Goal: Task Accomplishment & Management: Complete application form

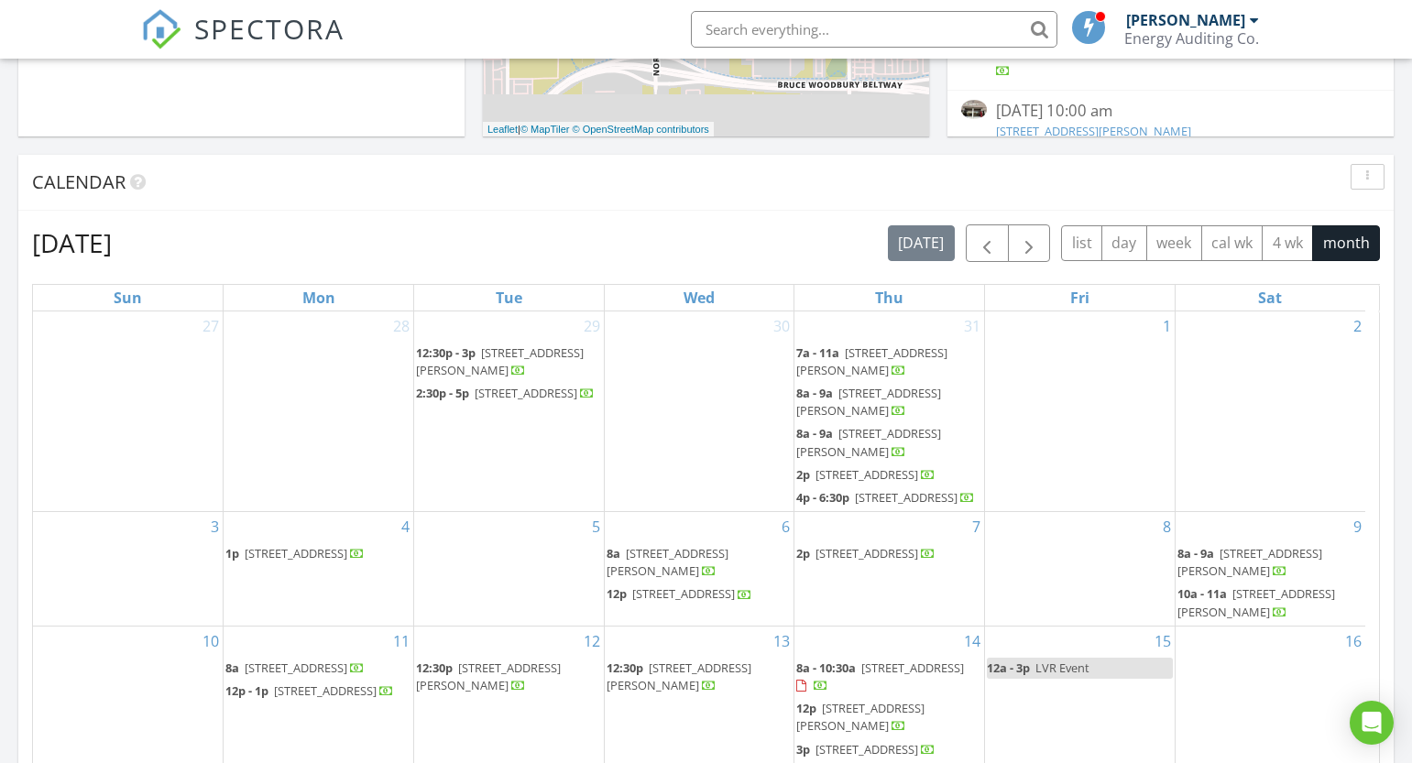
scroll to position [641, 0]
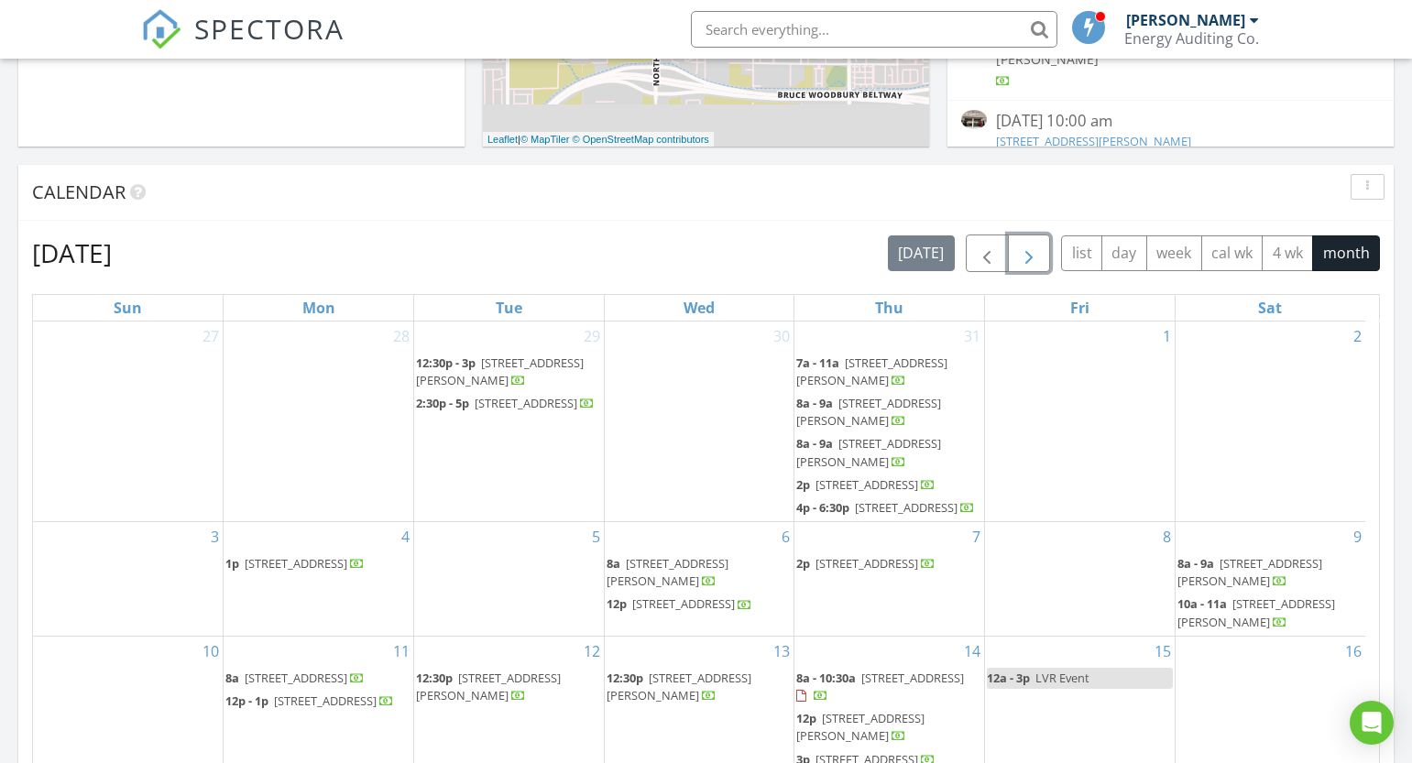
click at [1037, 251] on span "button" at bounding box center [1029, 254] width 22 height 22
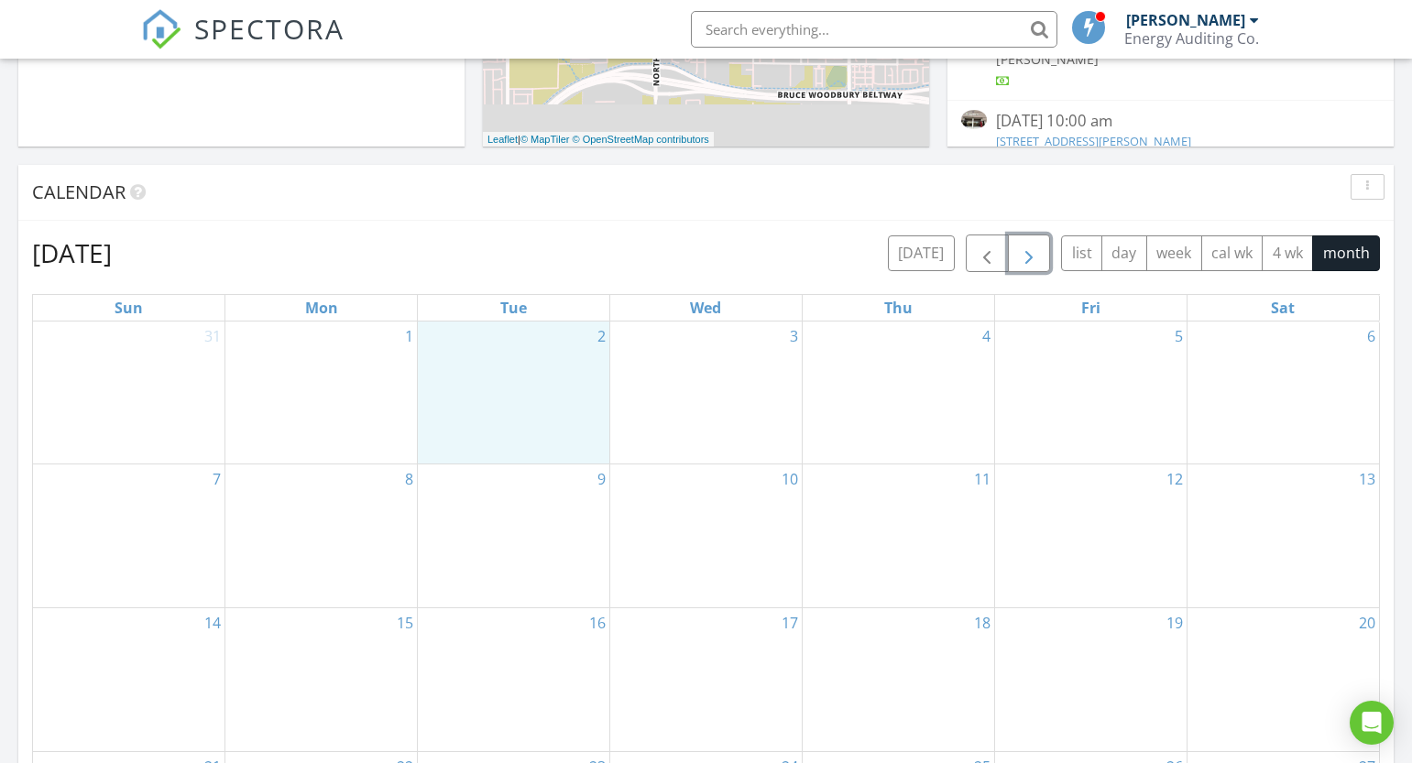
click at [501, 358] on div "2" at bounding box center [513, 393] width 191 height 142
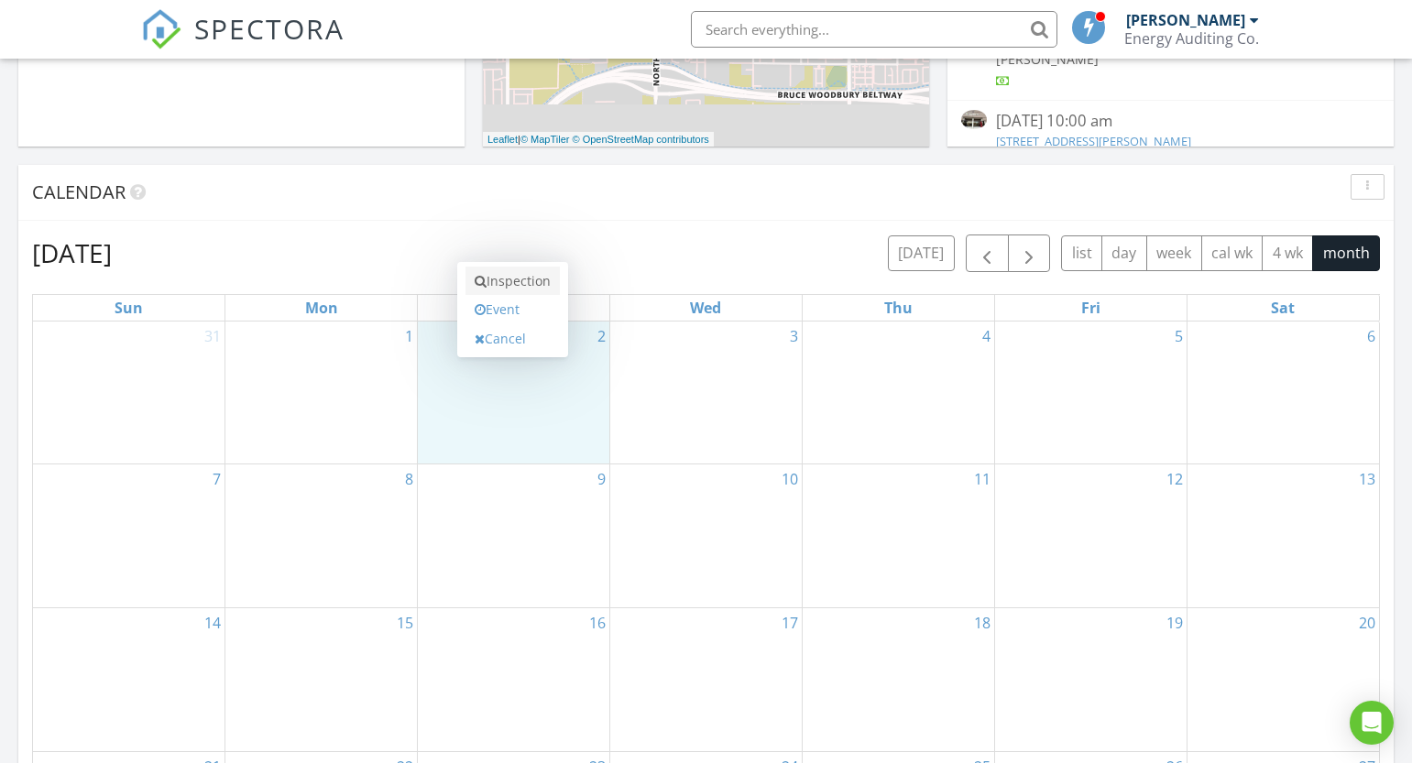
click at [511, 290] on link "Inspection" at bounding box center [512, 281] width 94 height 29
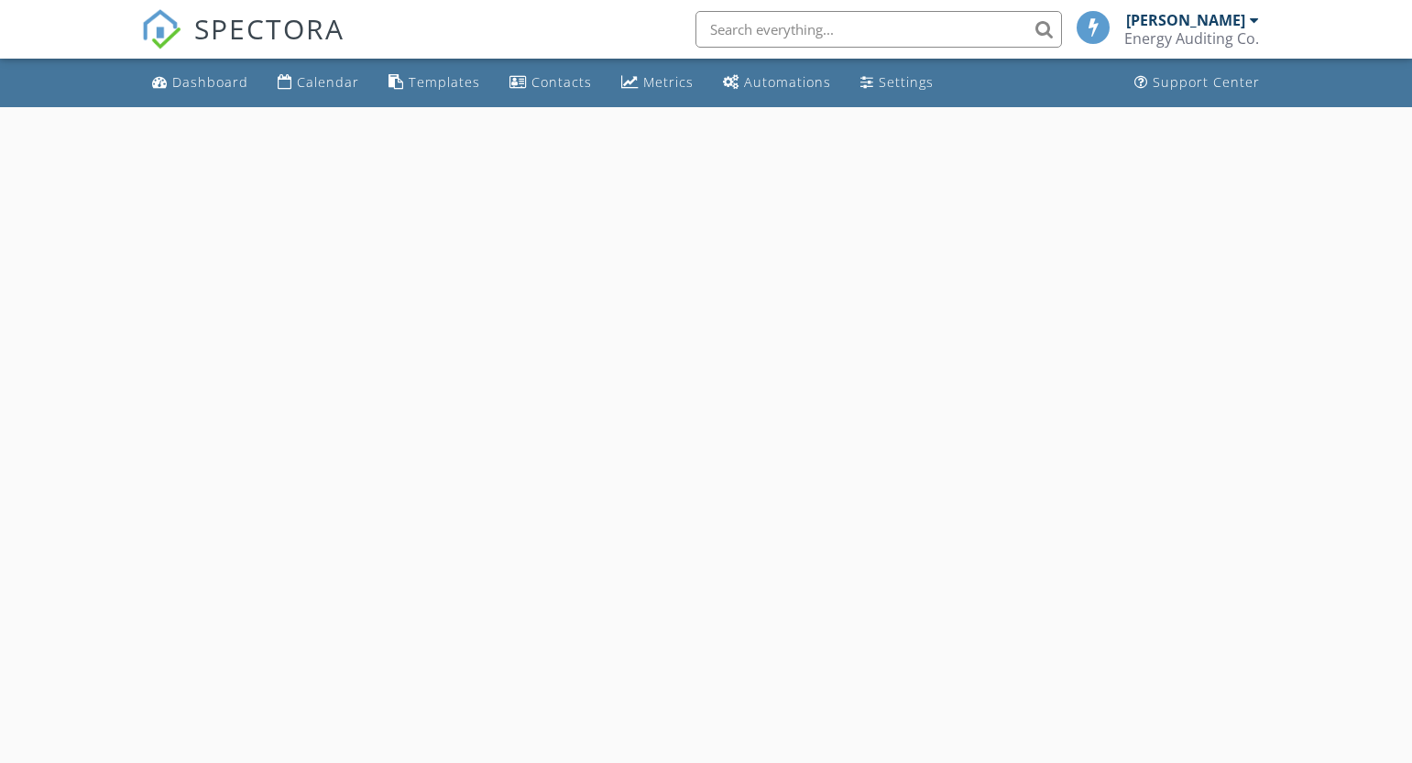
select select "8"
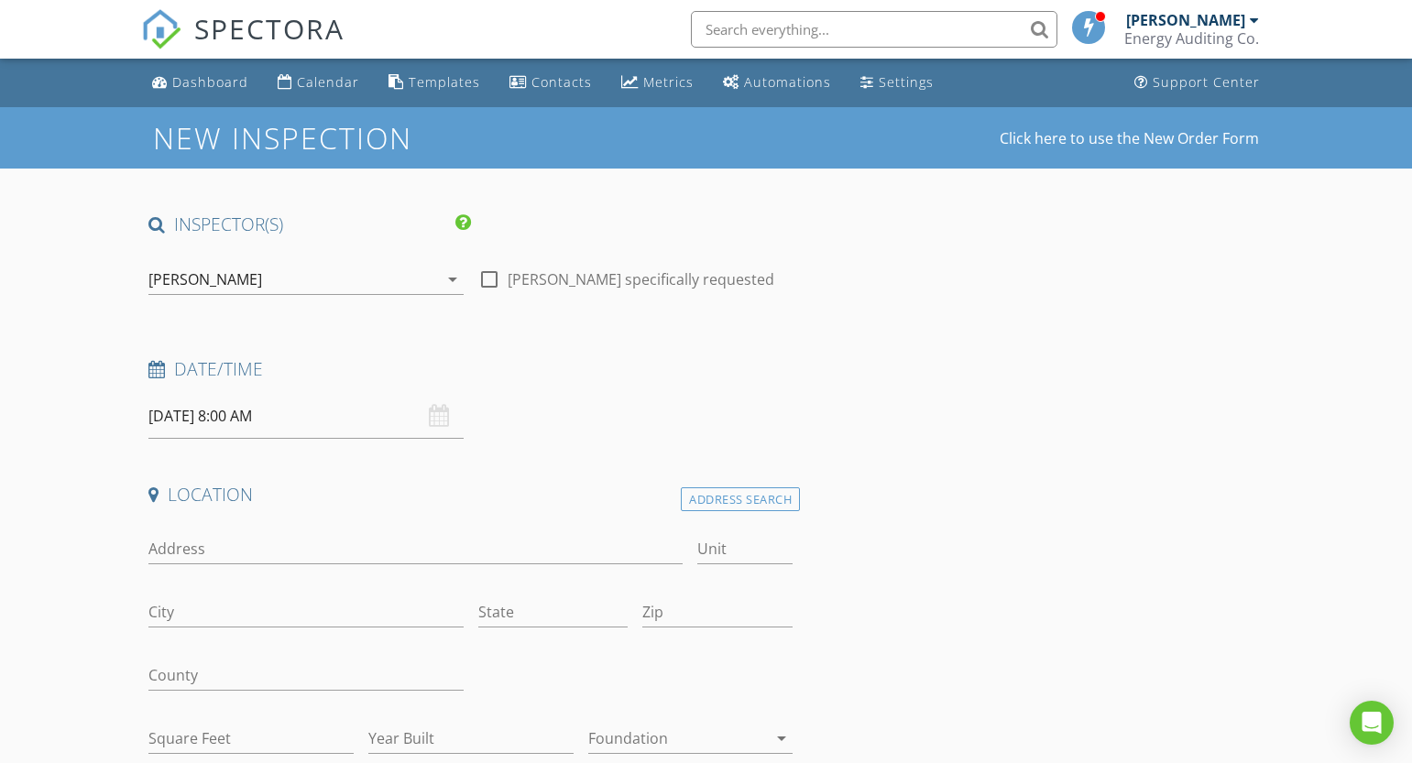
scroll to position [275, 0]
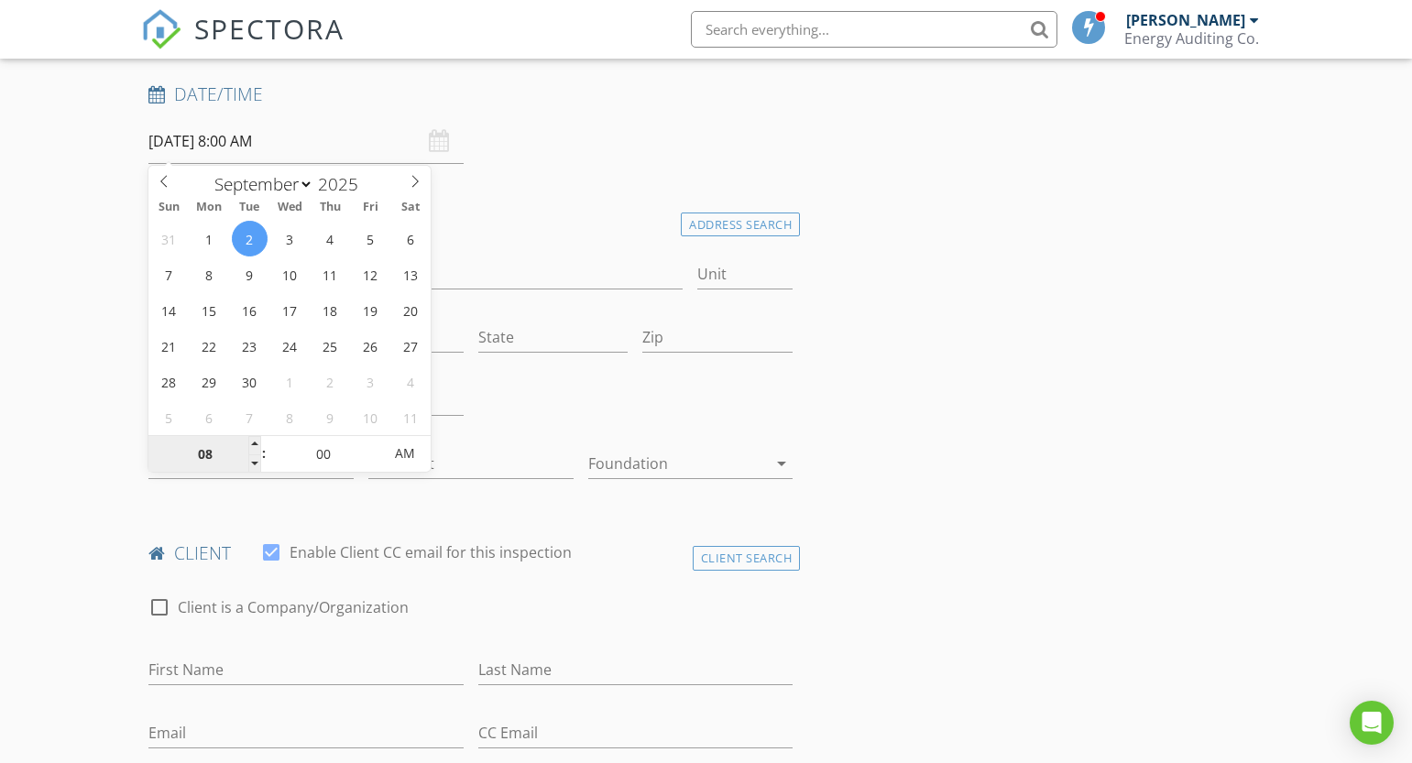
click at [221, 455] on input "08" at bounding box center [204, 454] width 113 height 37
type input "02"
type input "[DATE] 2:00 PM"
click at [408, 454] on span "PM" at bounding box center [405, 453] width 50 height 37
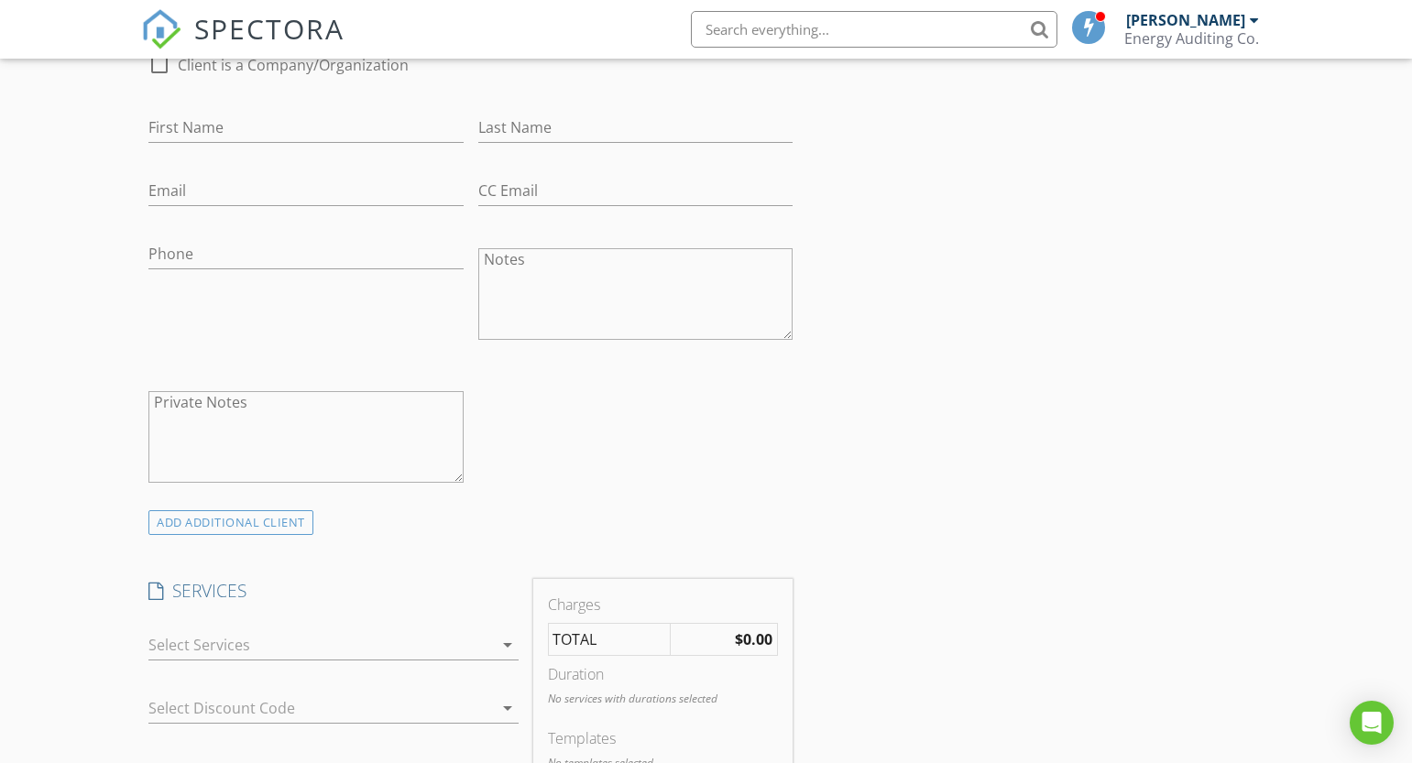
scroll to position [1008, 0]
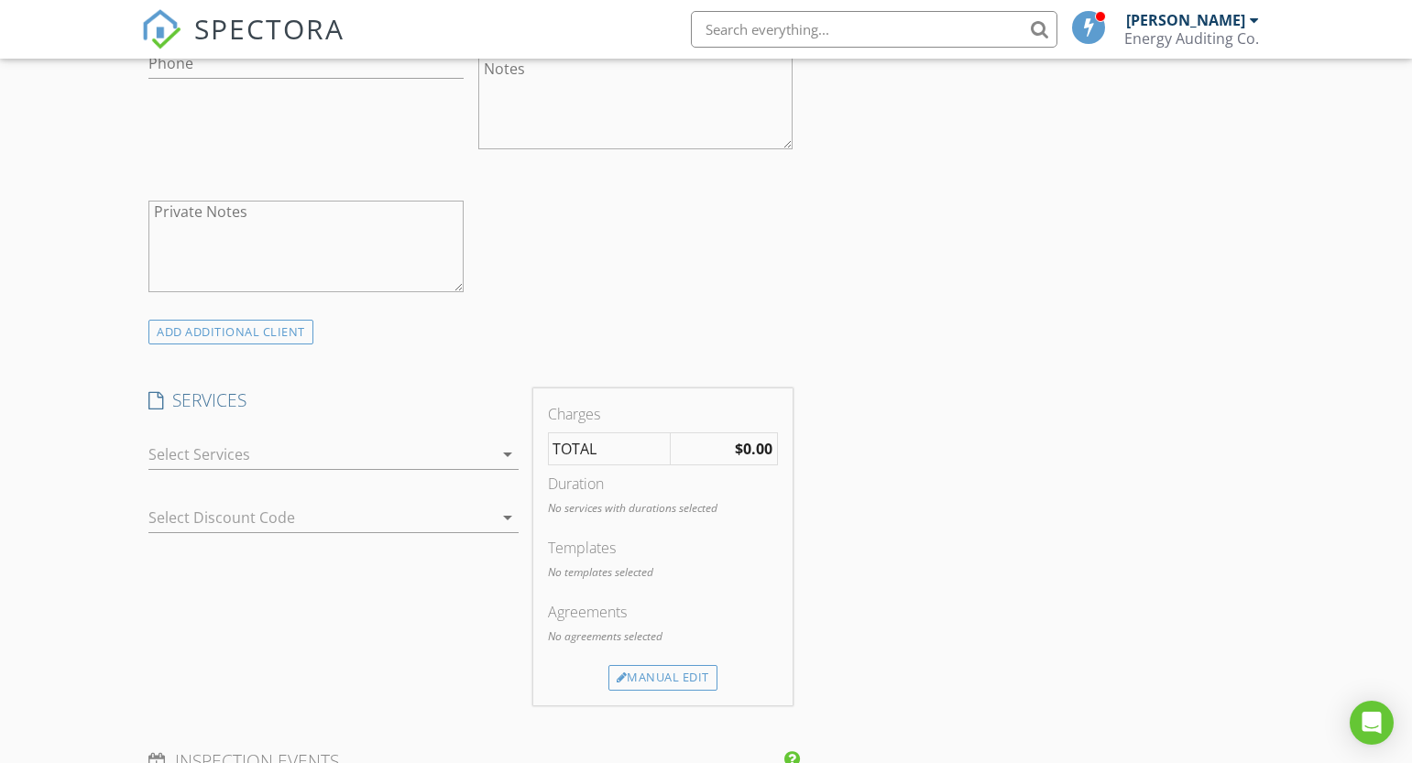
click at [207, 462] on div at bounding box center [320, 454] width 344 height 29
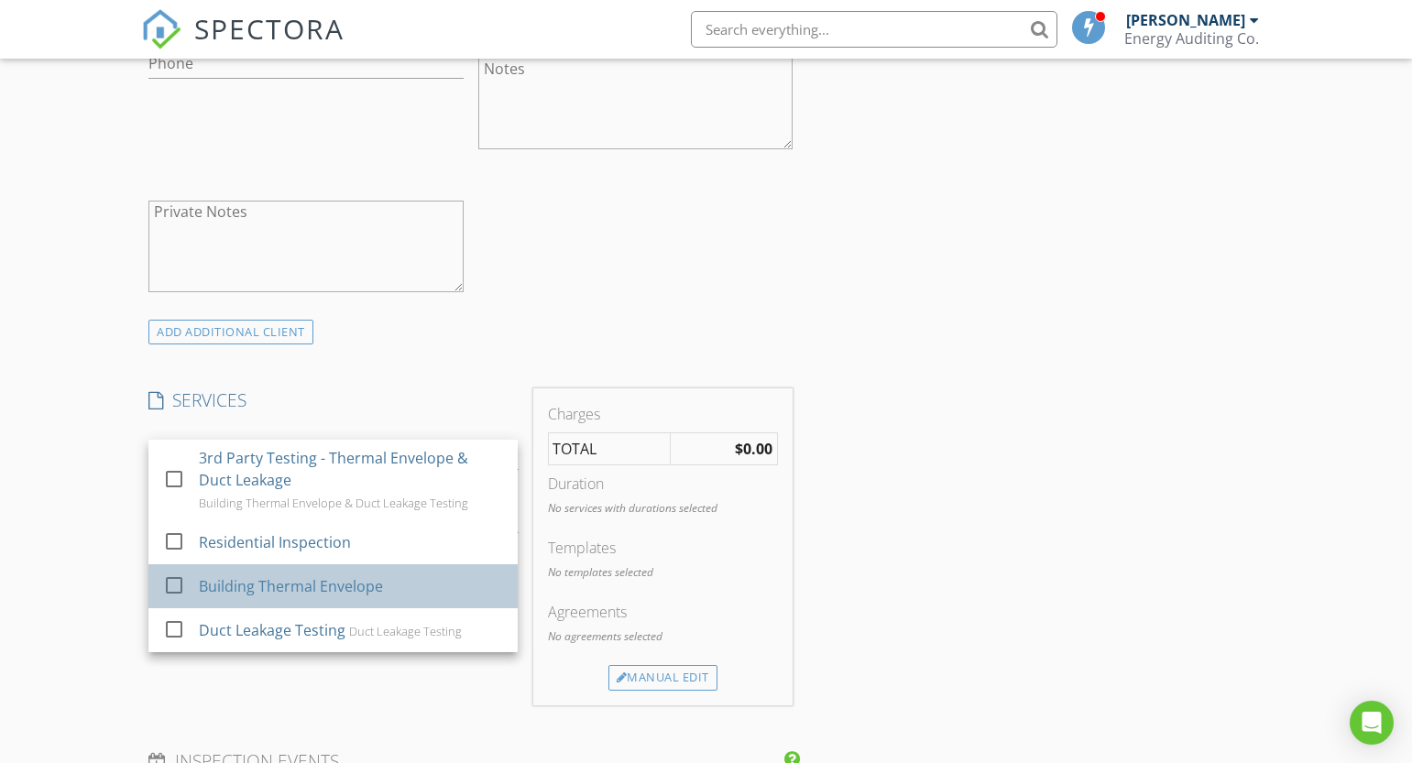
click at [292, 572] on div "Building Thermal Envelope" at bounding box center [351, 586] width 304 height 37
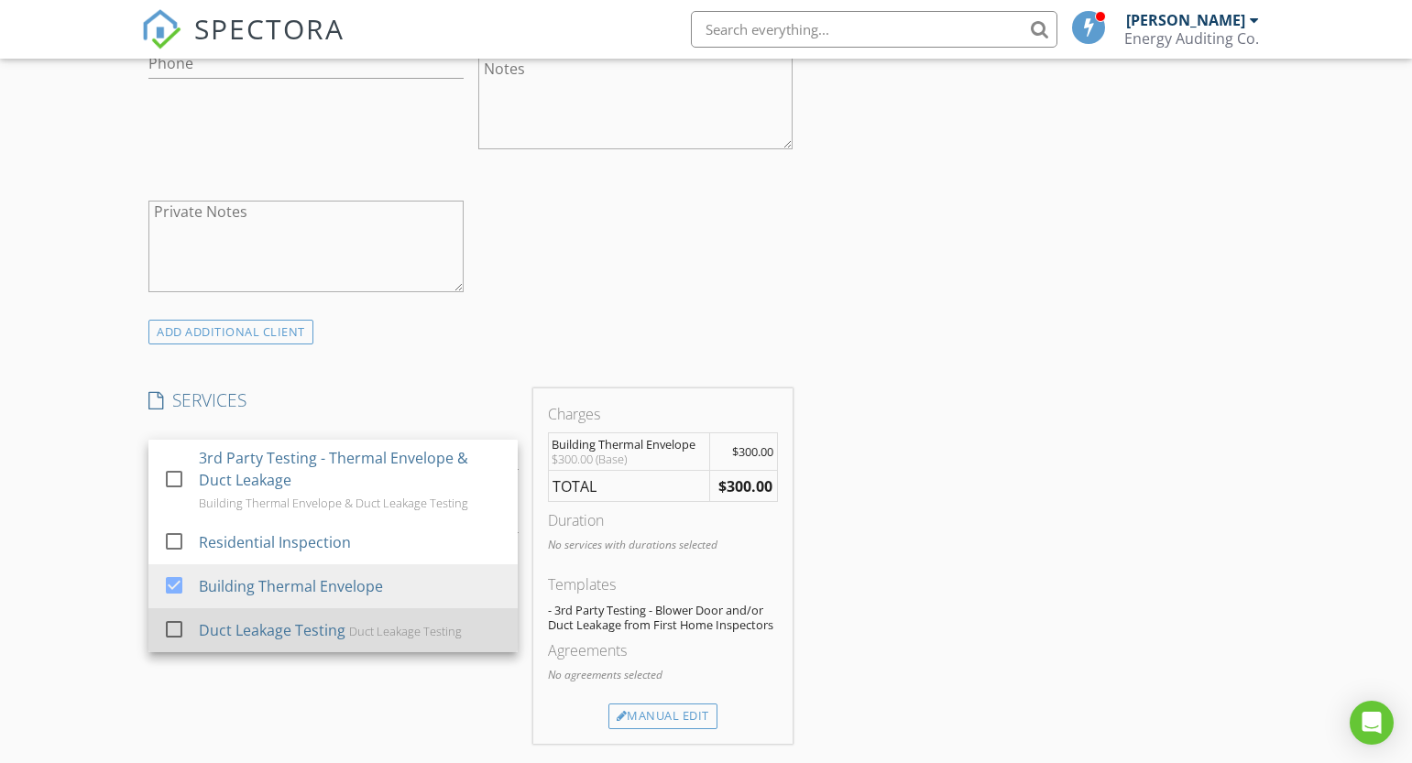
click at [264, 621] on div "Duct Leakage Testing" at bounding box center [272, 630] width 147 height 22
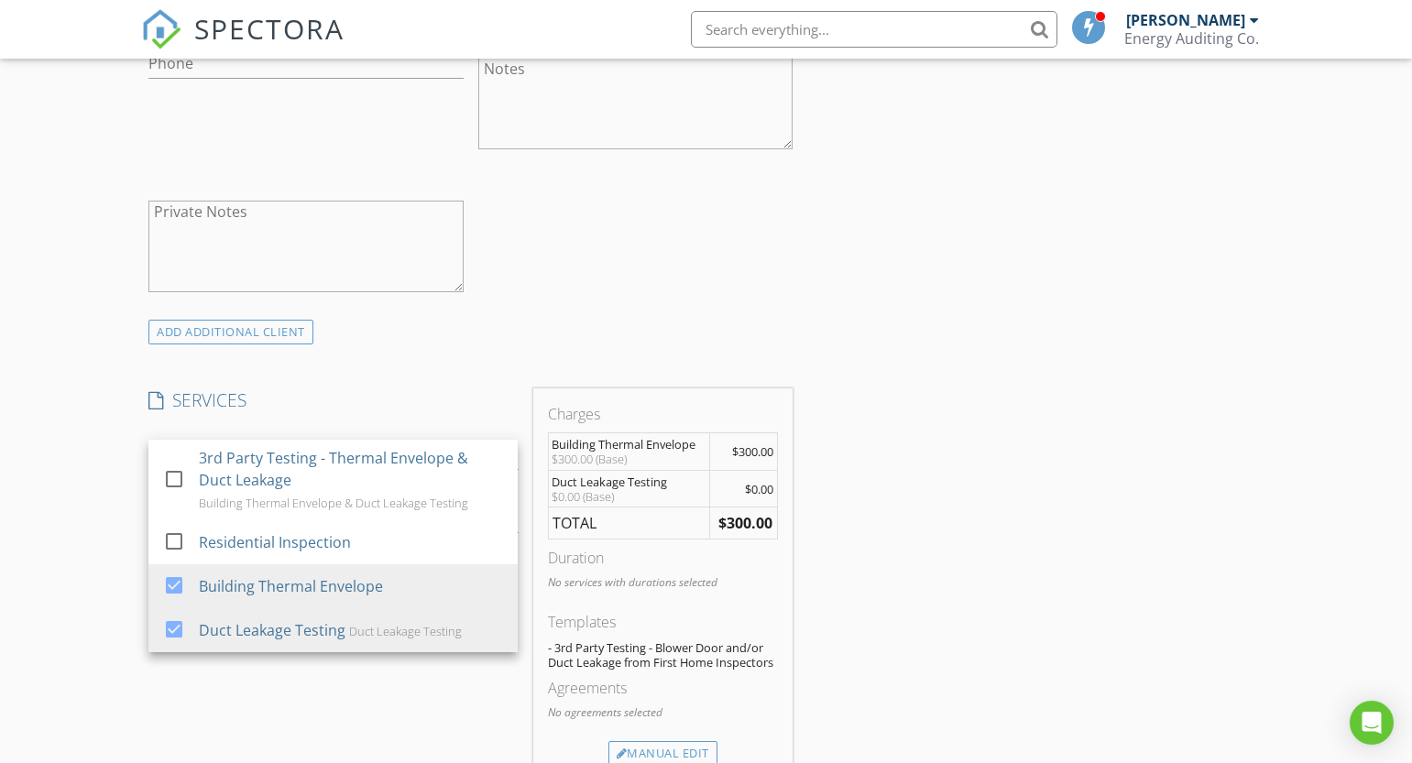
click at [945, 466] on div "INSPECTOR(S) check_box James Pattarettu PRIMARY James Pattarettu arrow_drop_dow…" at bounding box center [706, 662] width 1130 height 2914
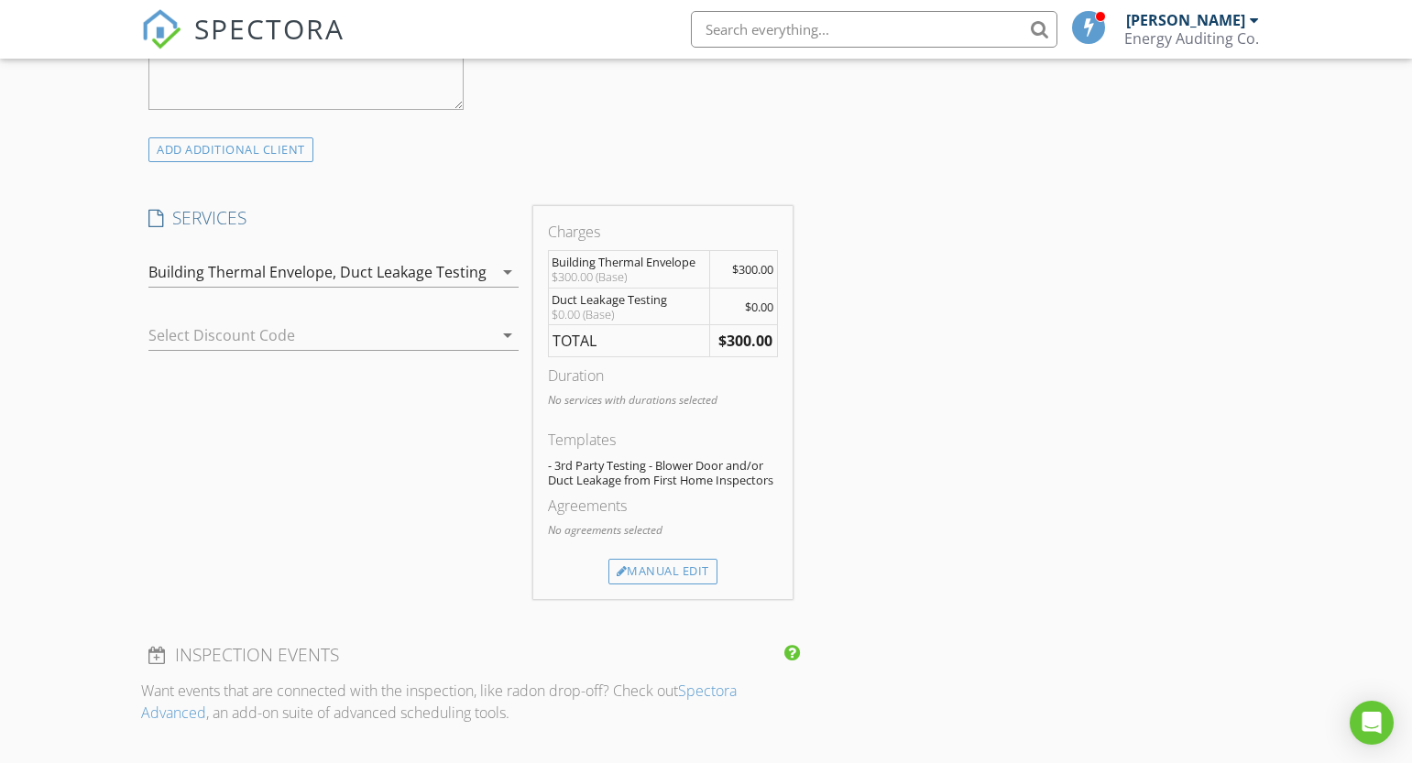
scroll to position [1191, 0]
click at [699, 559] on div "Manual Edit" at bounding box center [662, 571] width 109 height 26
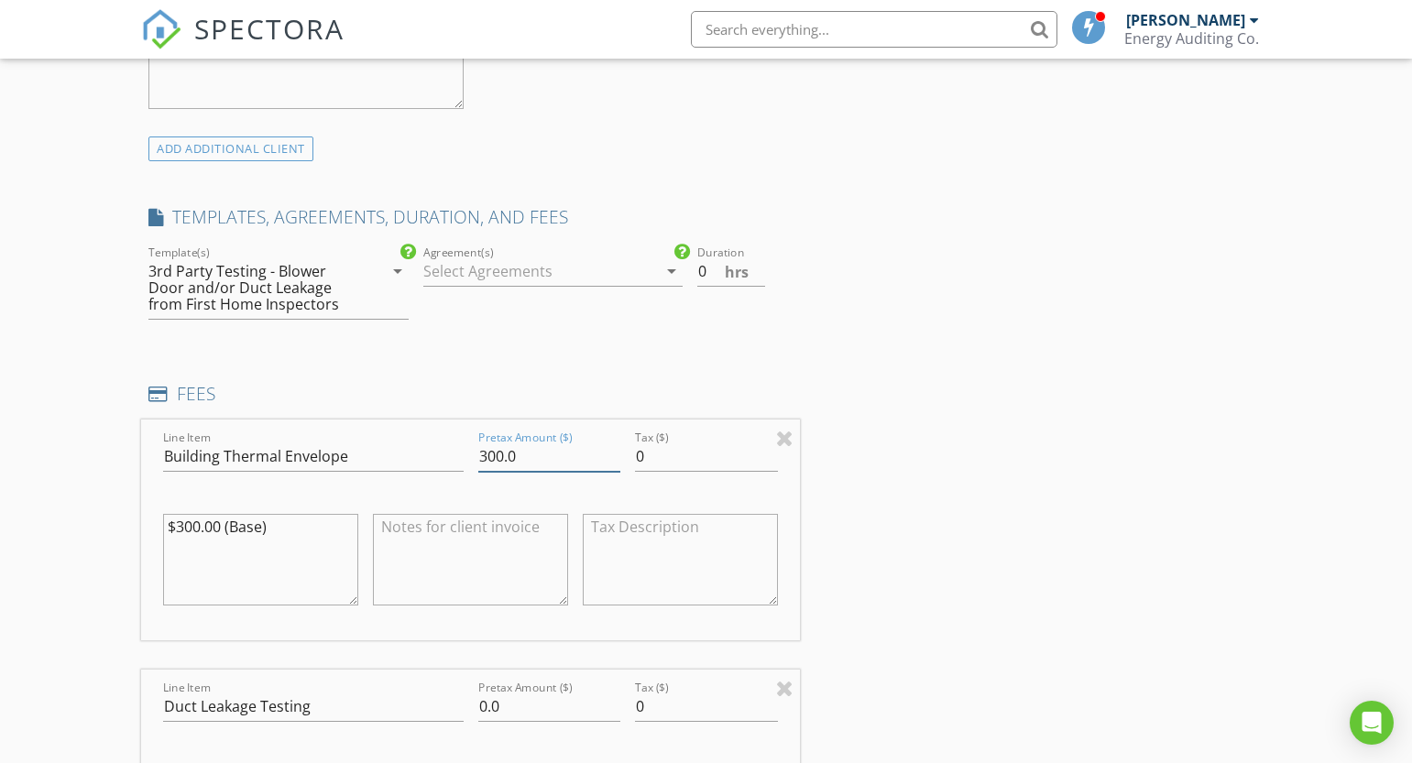
click at [483, 443] on input "300.0" at bounding box center [549, 457] width 143 height 30
type input "0"
click at [181, 529] on textarea "$300.00 (Base)" at bounding box center [260, 560] width 195 height 92
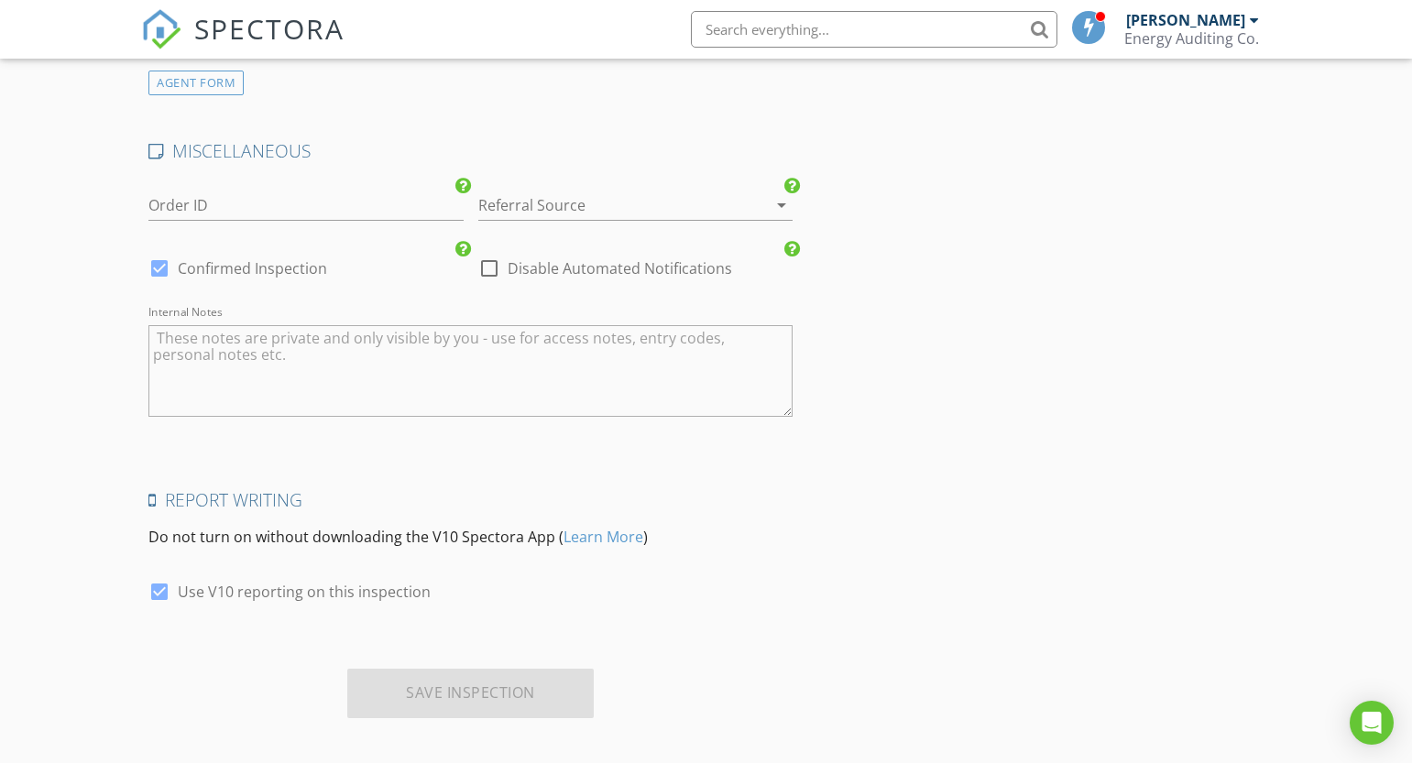
scroll to position [2815, 0]
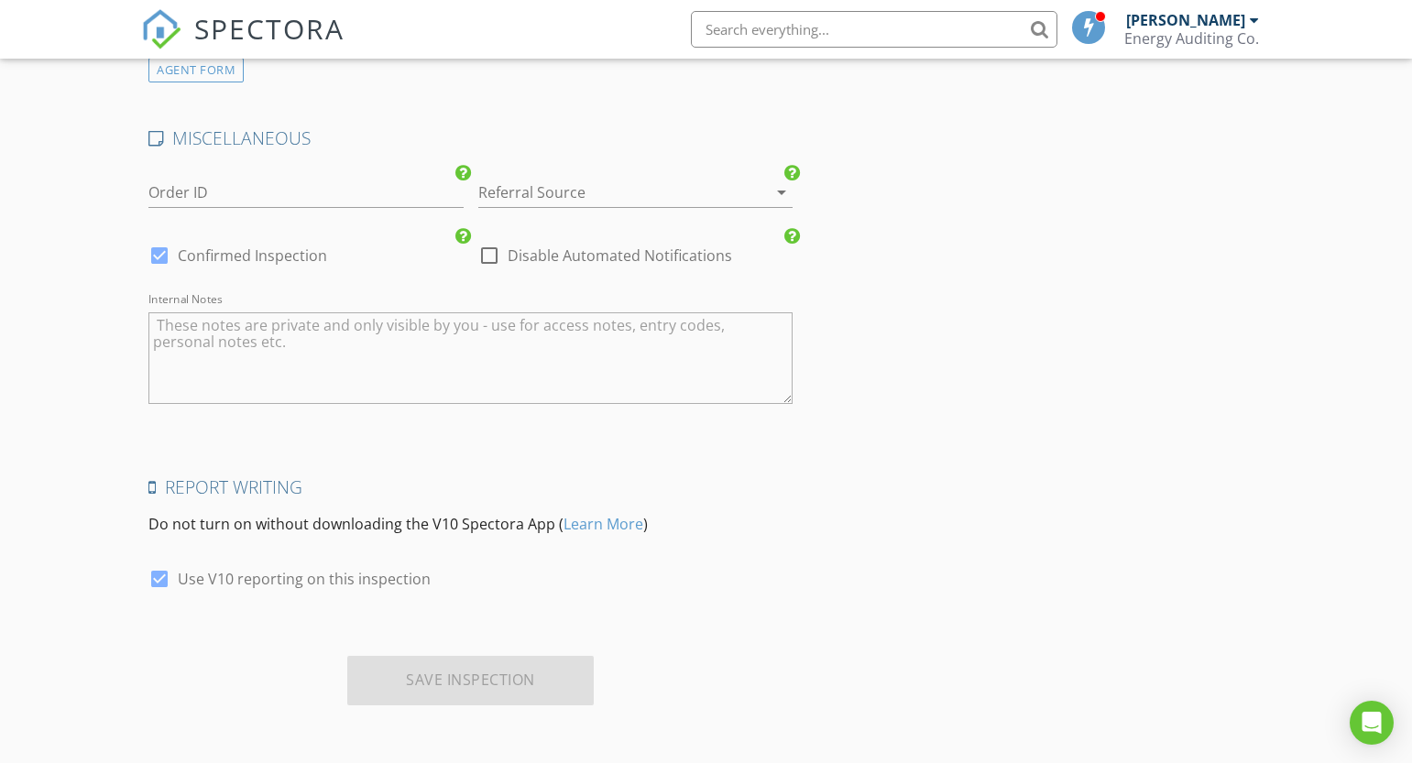
type textarea "$000.00 (Base)"
click at [386, 375] on textarea "Internal Notes" at bounding box center [470, 358] width 644 height 92
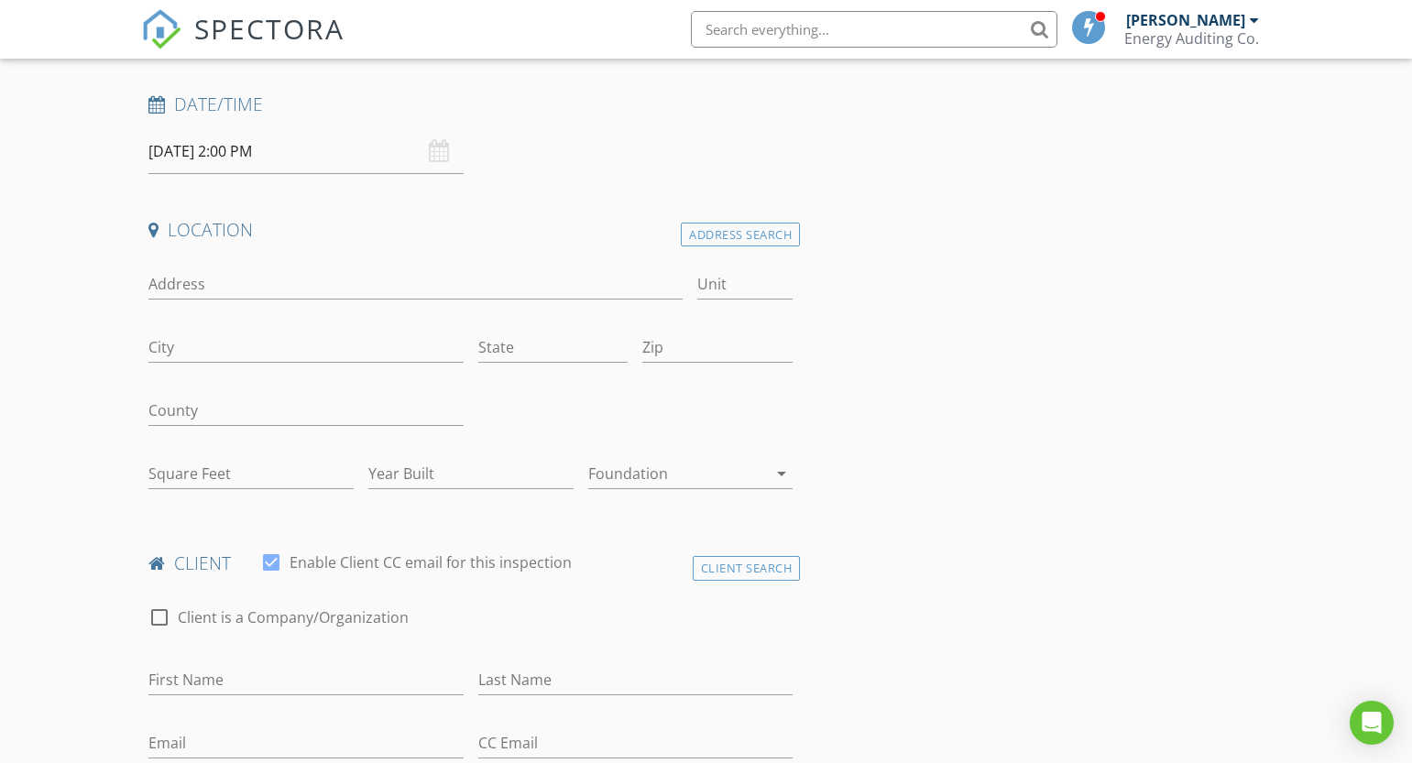
scroll to position [66, 0]
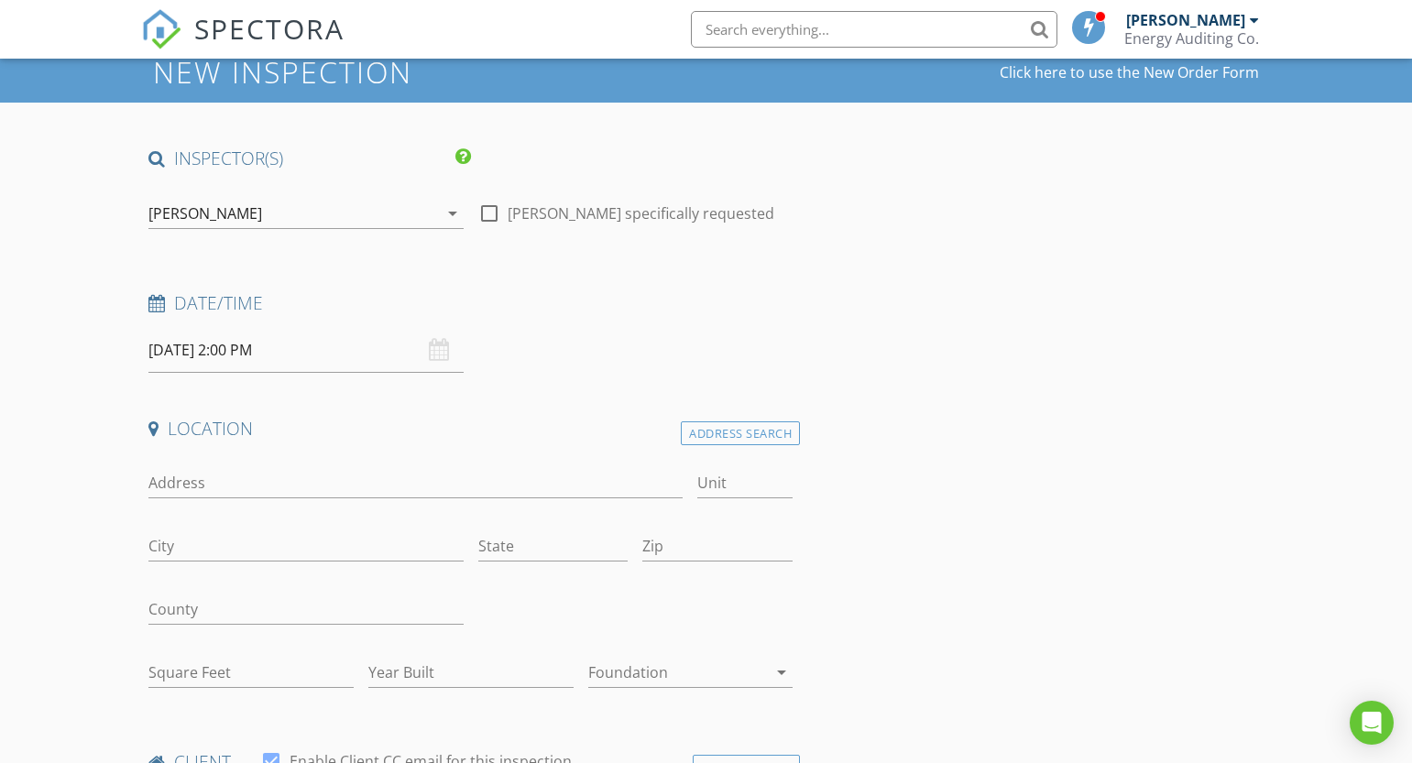
type textarea "Casita: Blower Door & Duct Leakage [US_STATE]: [PHONE_NUMBER]"
click at [340, 475] on input "Address" at bounding box center [415, 483] width 534 height 30
type input "1"
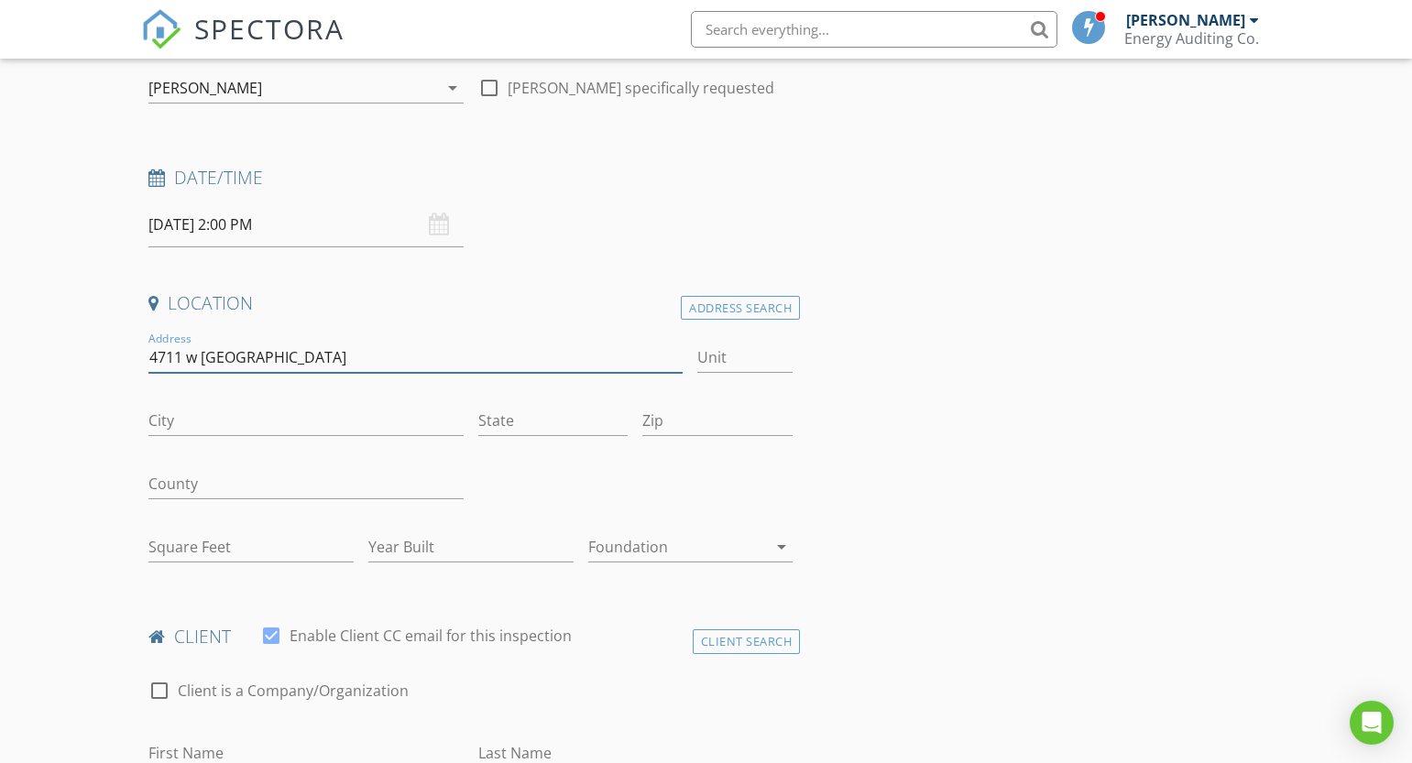
scroll to position [249, 0]
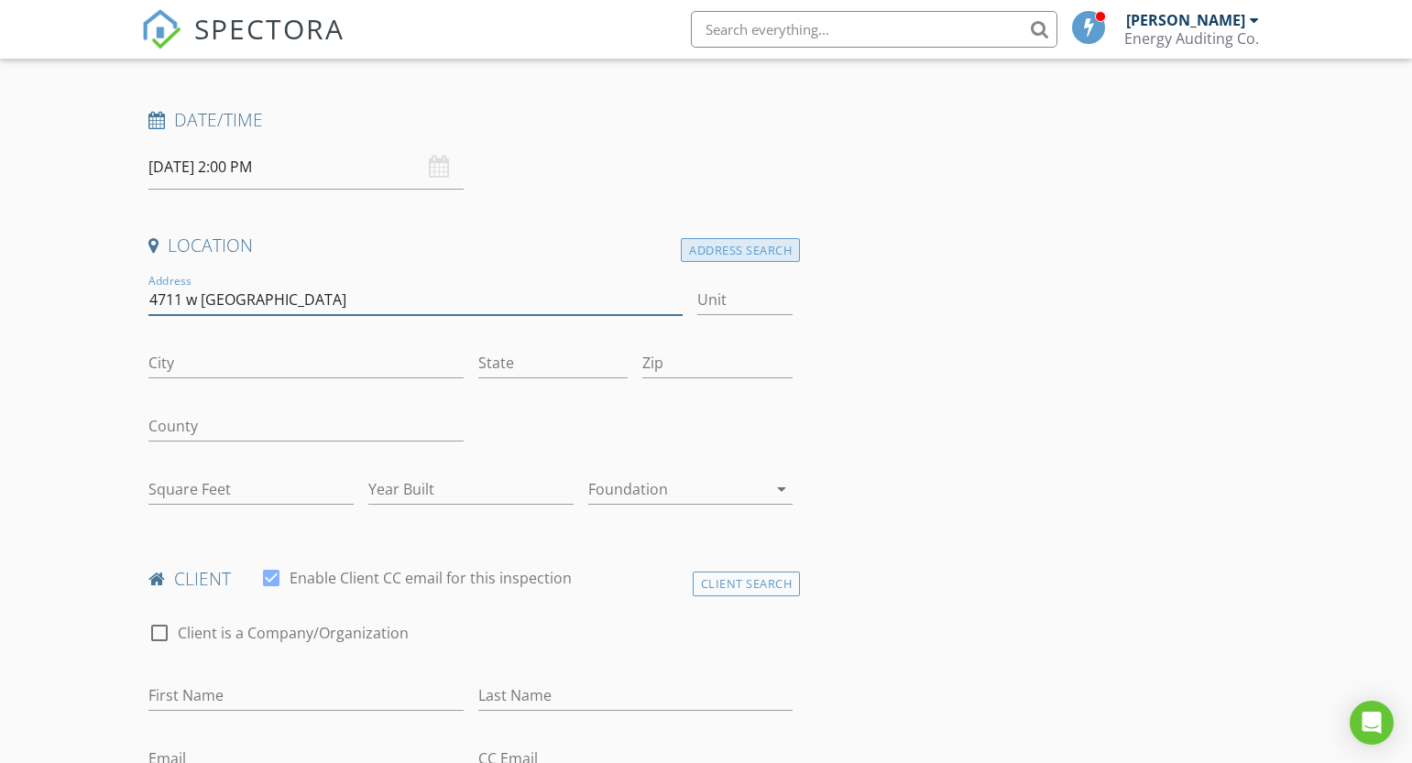
type input "4711 w [GEOGRAPHIC_DATA]"
click at [728, 249] on div "Address Search" at bounding box center [740, 250] width 119 height 25
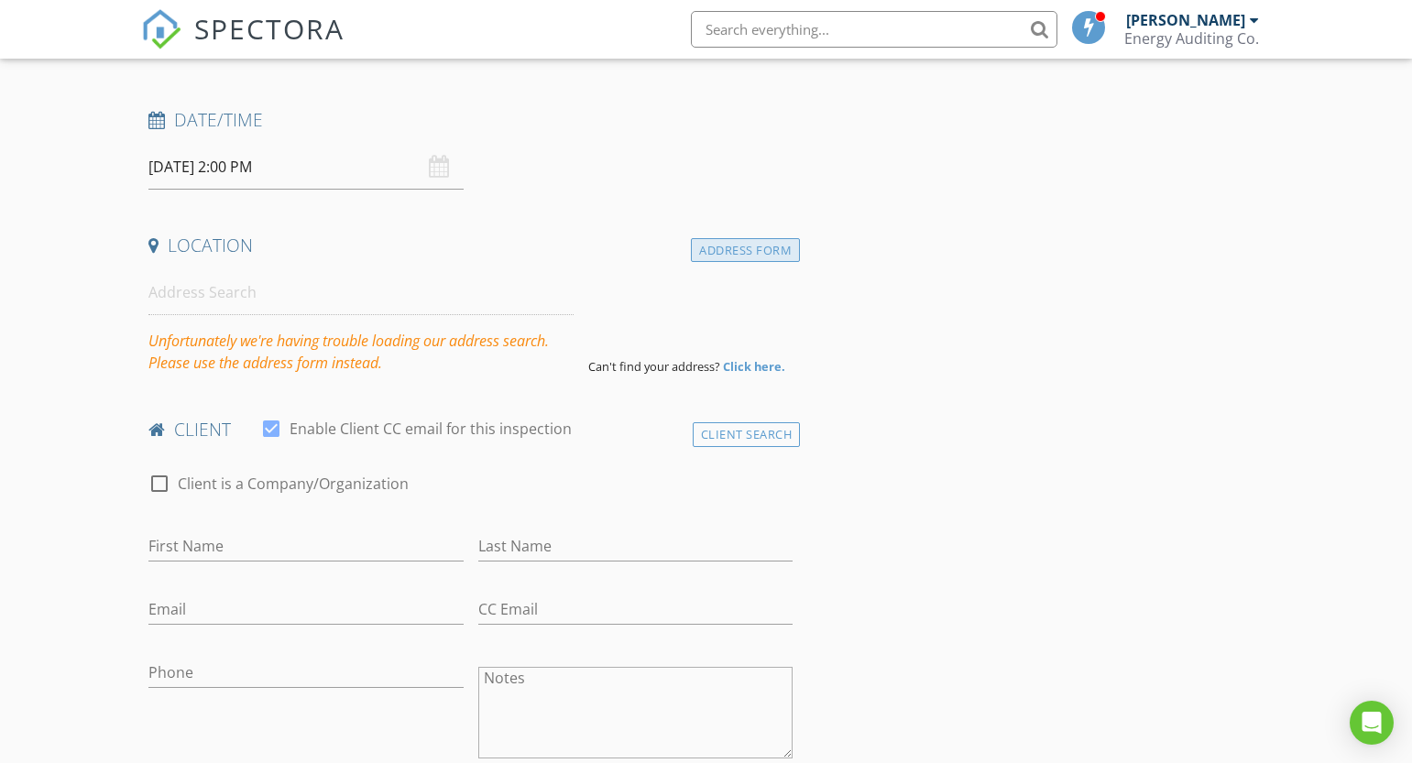
click at [781, 247] on div "Address Form" at bounding box center [745, 250] width 109 height 25
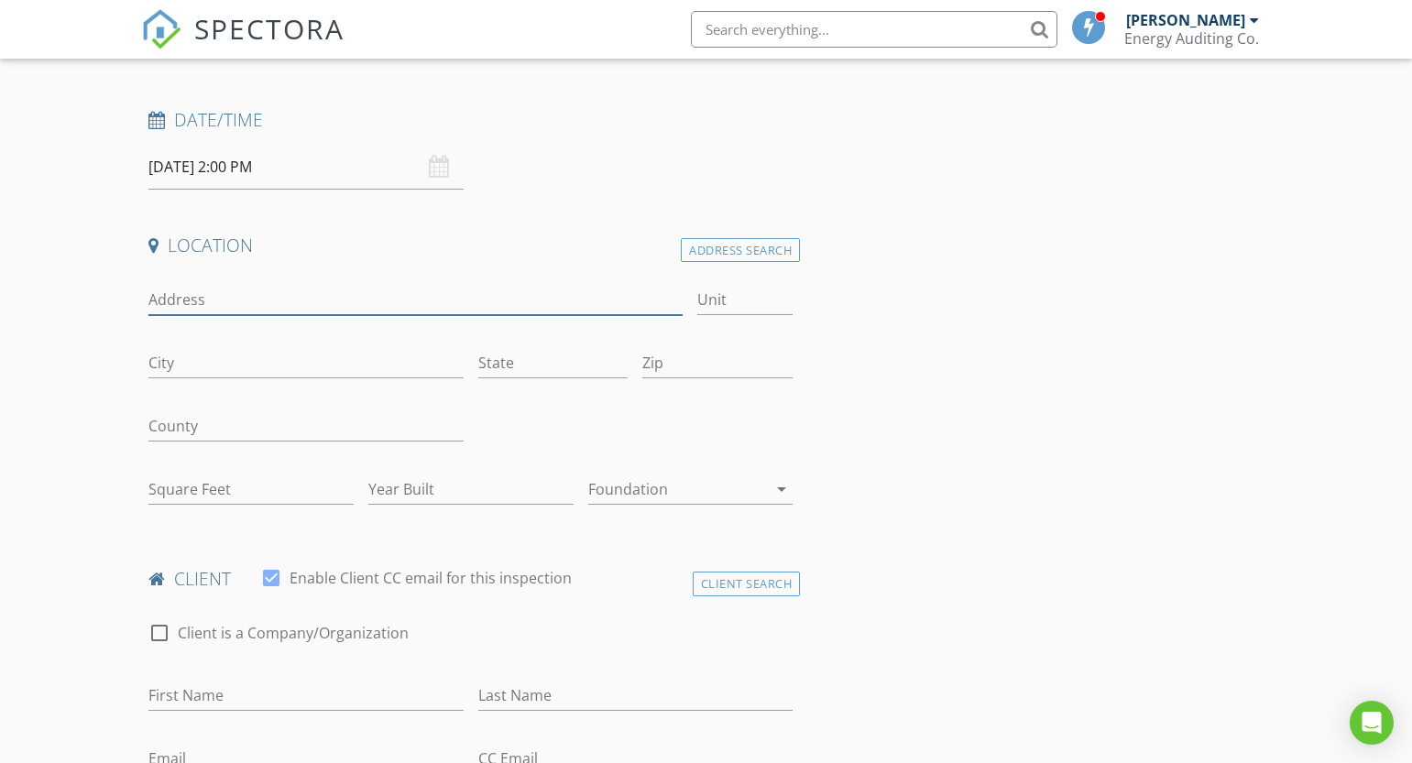
click at [246, 290] on input "Address" at bounding box center [415, 300] width 534 height 30
type input "1"
type input "4711 w [GEOGRAPHIC_DATA]"
type input "[GEOGRAPHIC_DATA]"
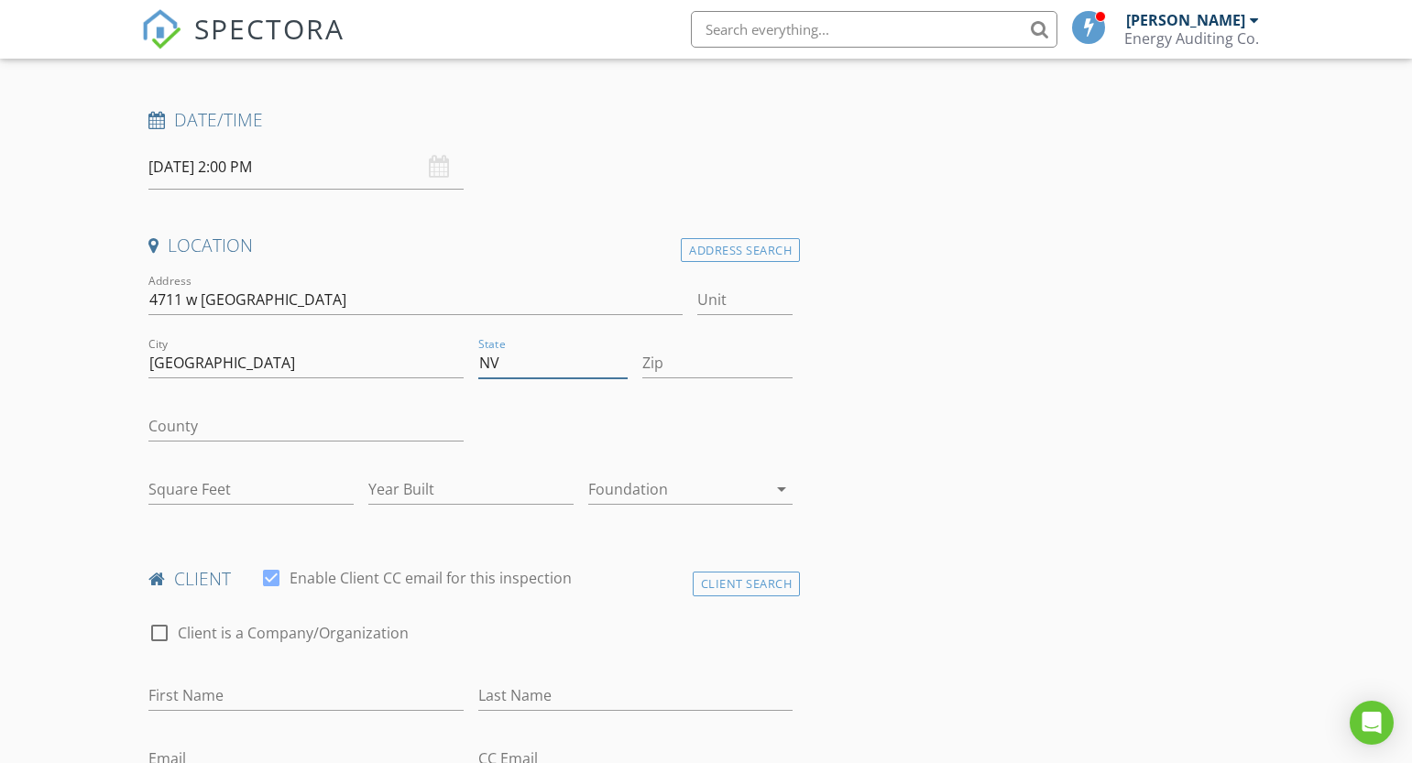
type input "NV"
type input "89118"
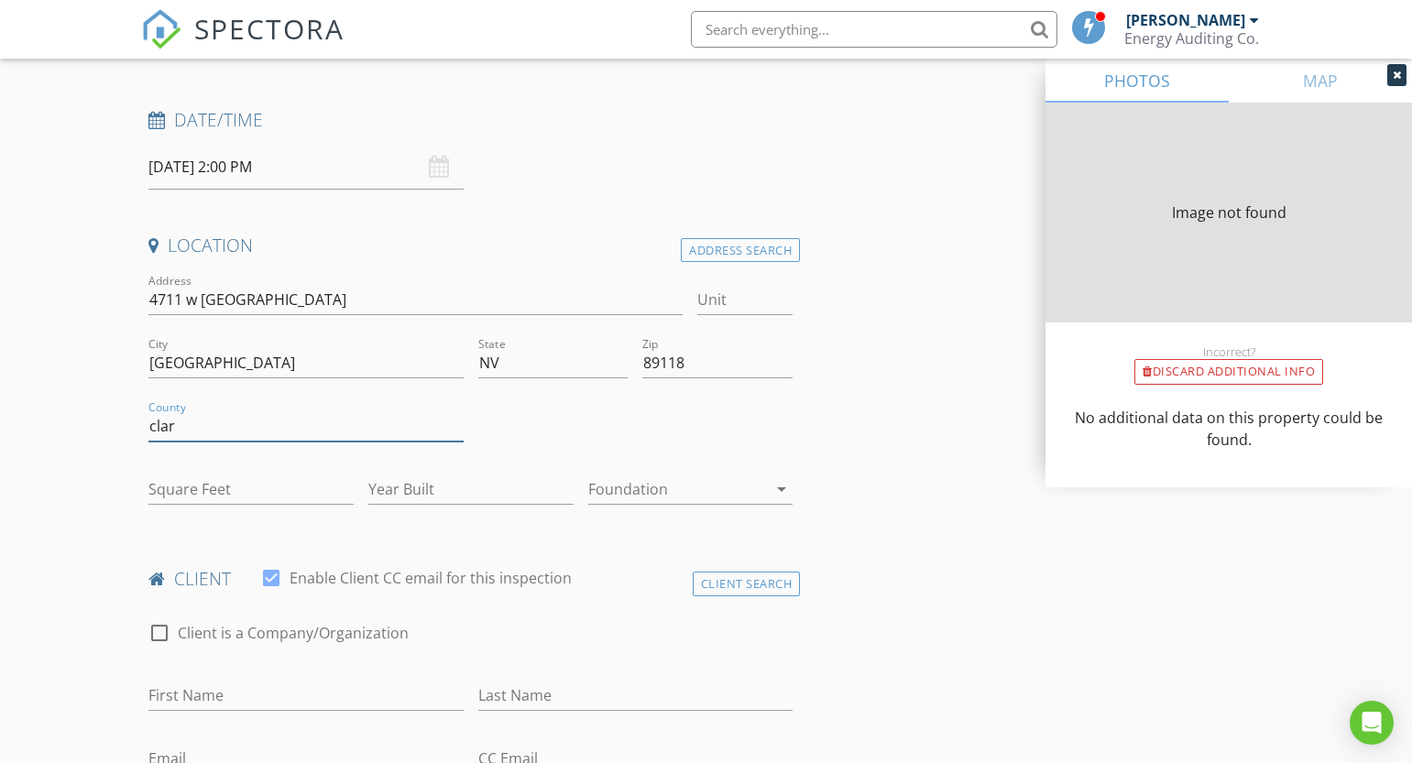
type input "[PERSON_NAME]"
type input "2764"
type input "1976"
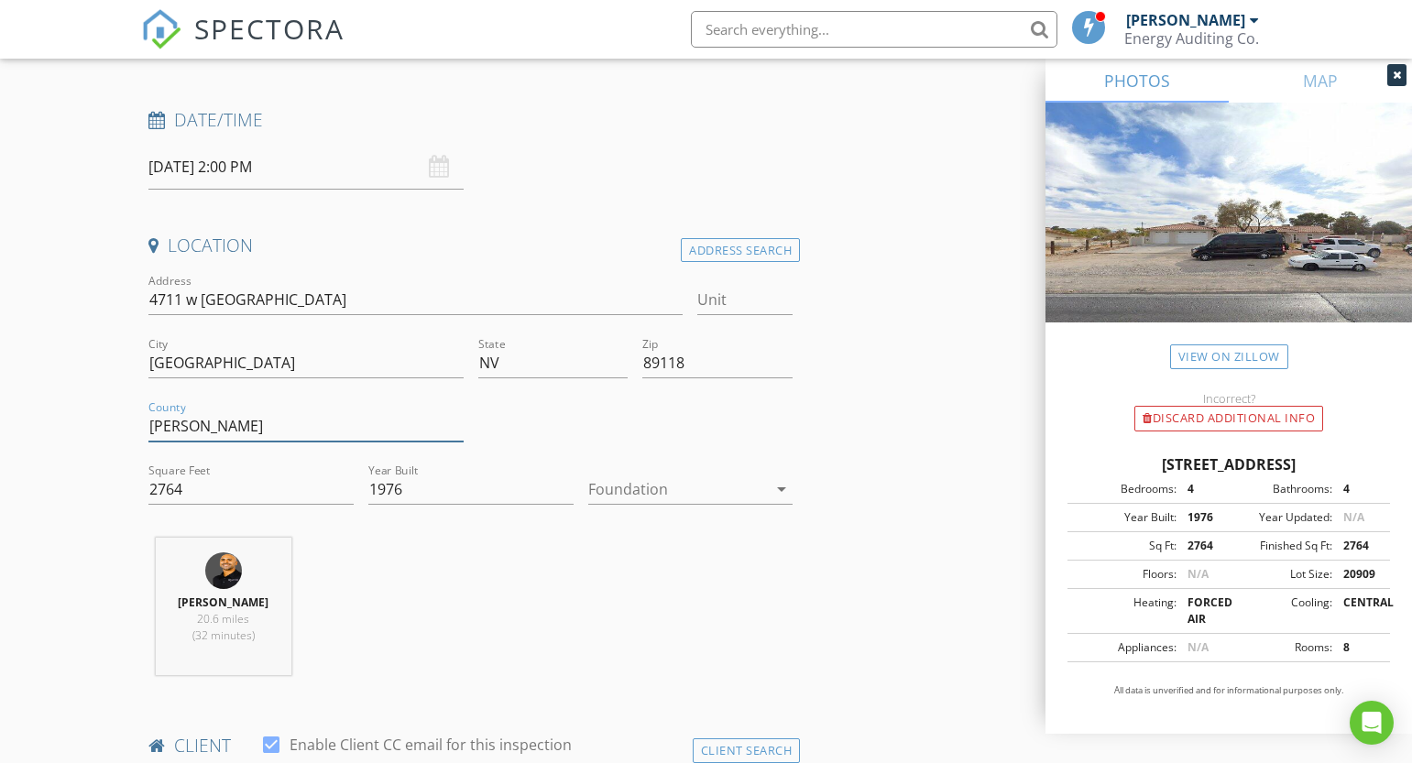
type input "[PERSON_NAME]"
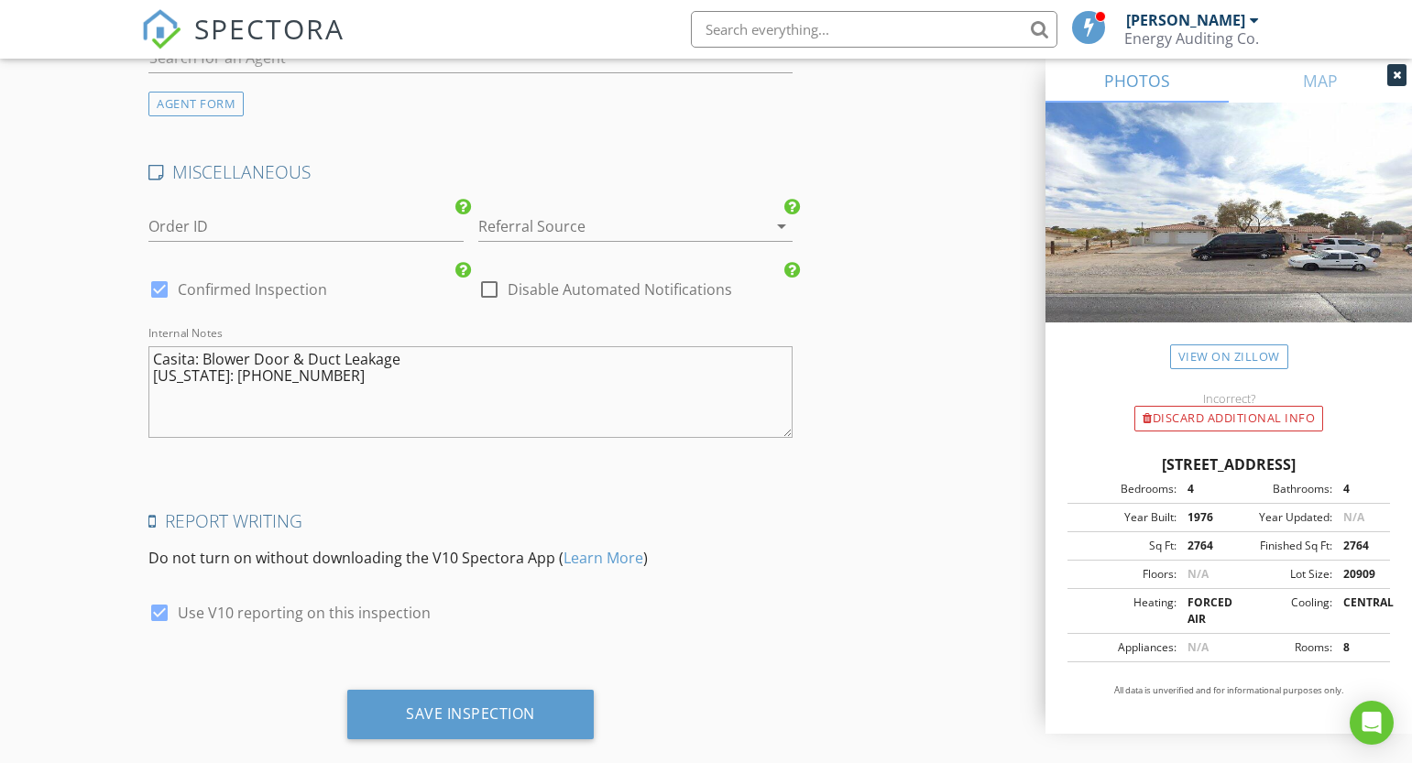
scroll to position [2981, 0]
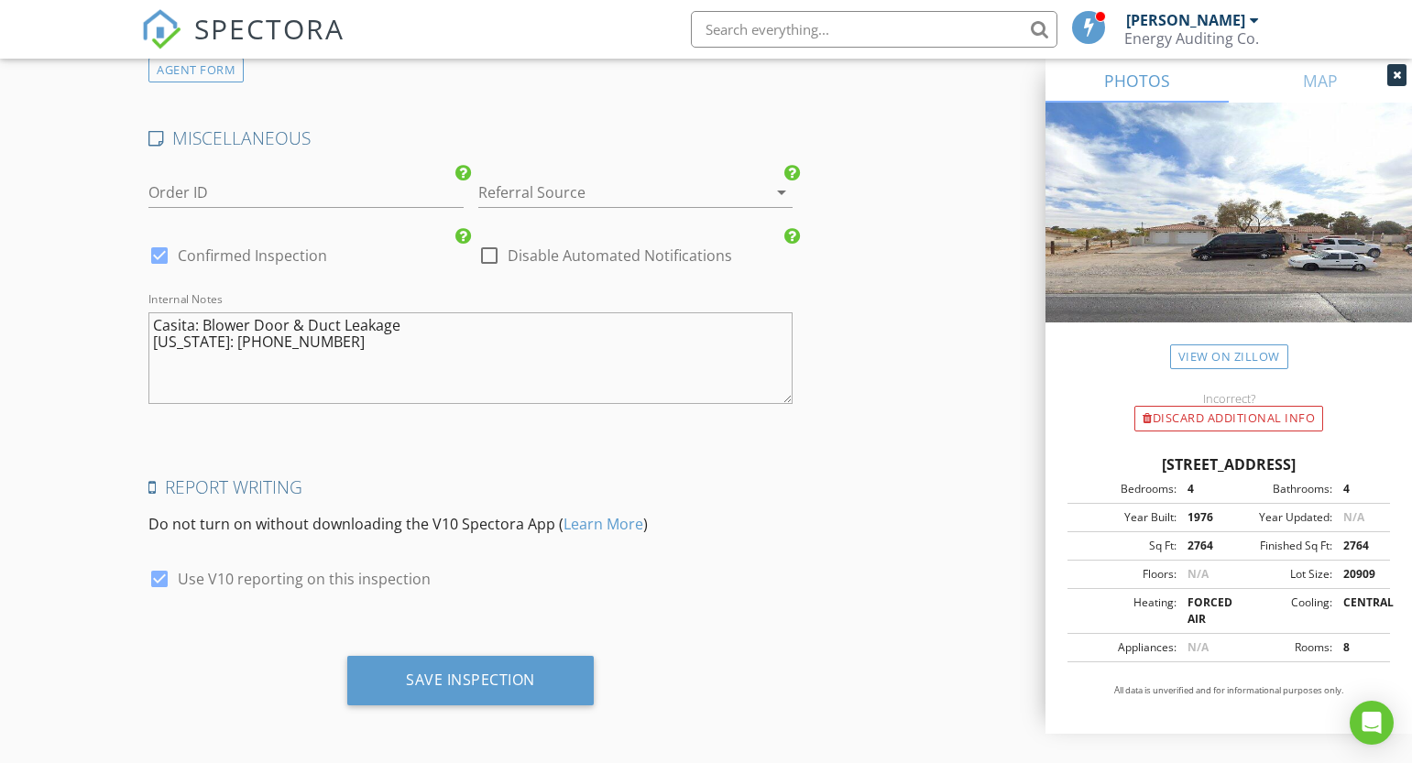
click at [420, 363] on textarea "Casita: Blower Door & Duct Leakage [US_STATE]: [PHONE_NUMBER]" at bounding box center [470, 358] width 644 height 92
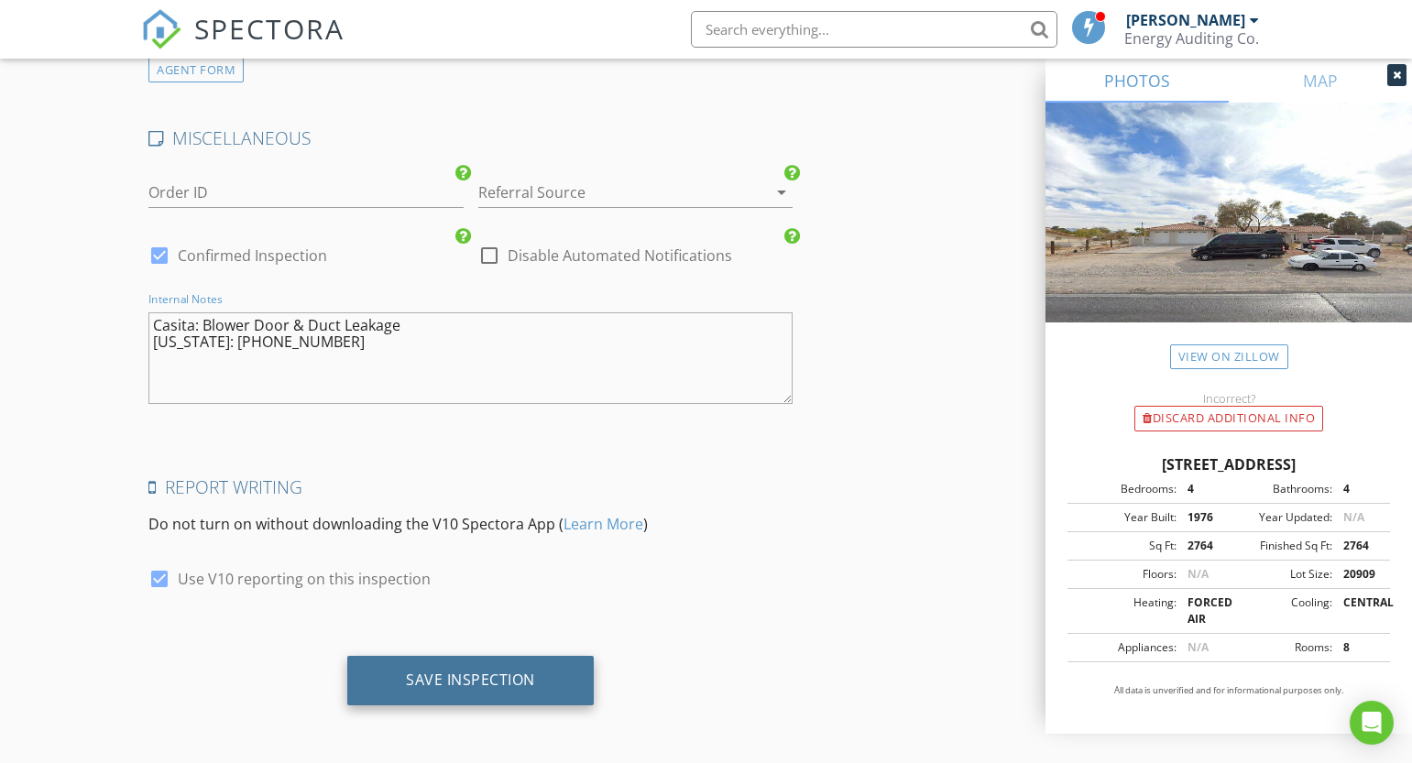
click at [499, 680] on div "Save Inspection" at bounding box center [470, 680] width 129 height 18
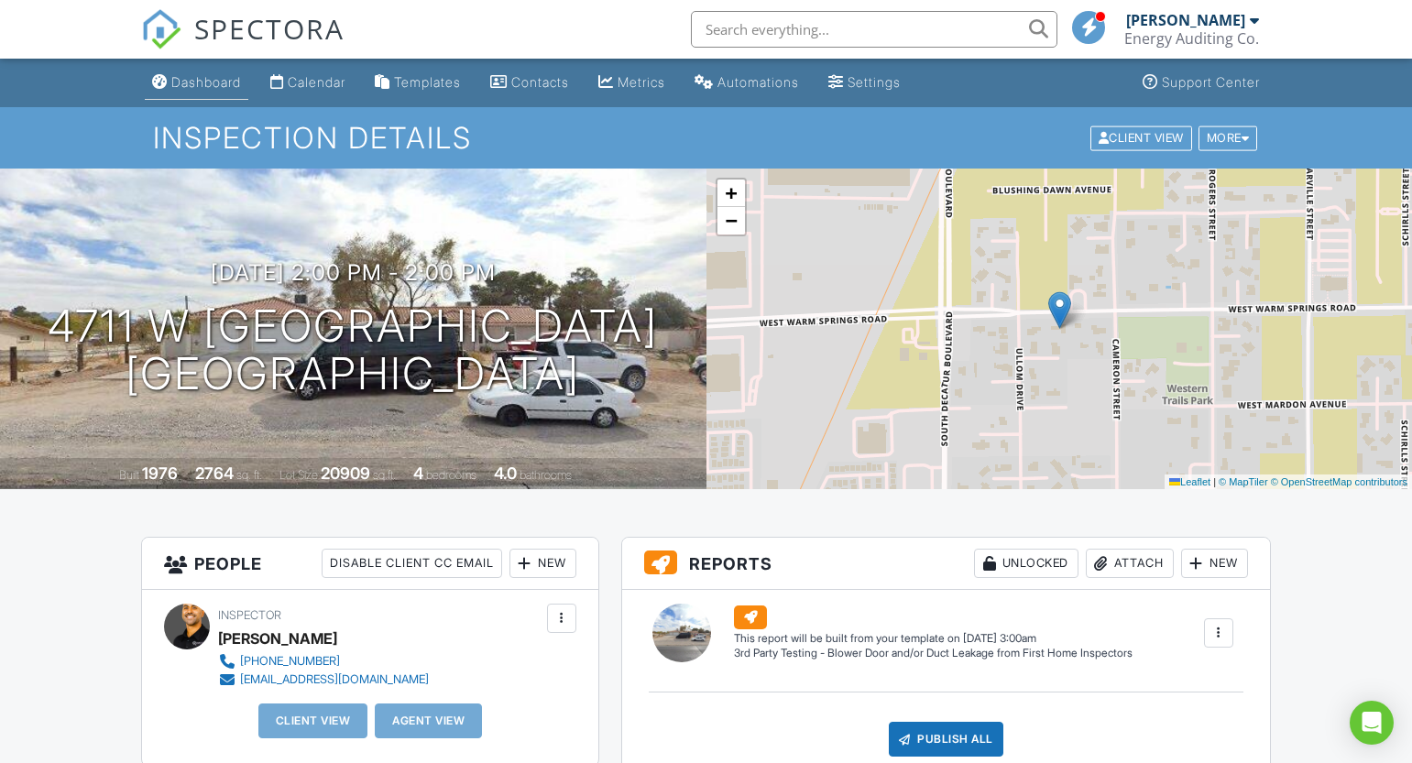
click at [175, 86] on div "Dashboard" at bounding box center [206, 82] width 70 height 16
